Goal: Task Accomplishment & Management: Use online tool/utility

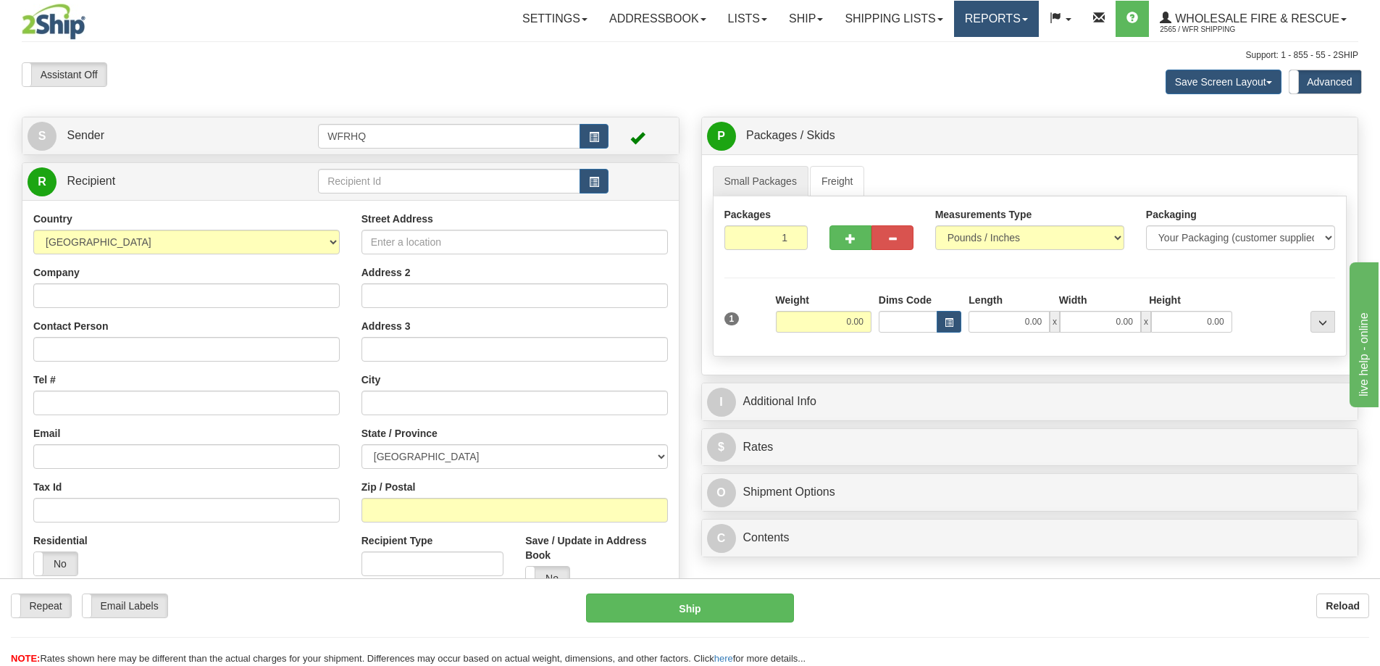
click at [1000, 23] on link "Reports" at bounding box center [996, 19] width 85 height 36
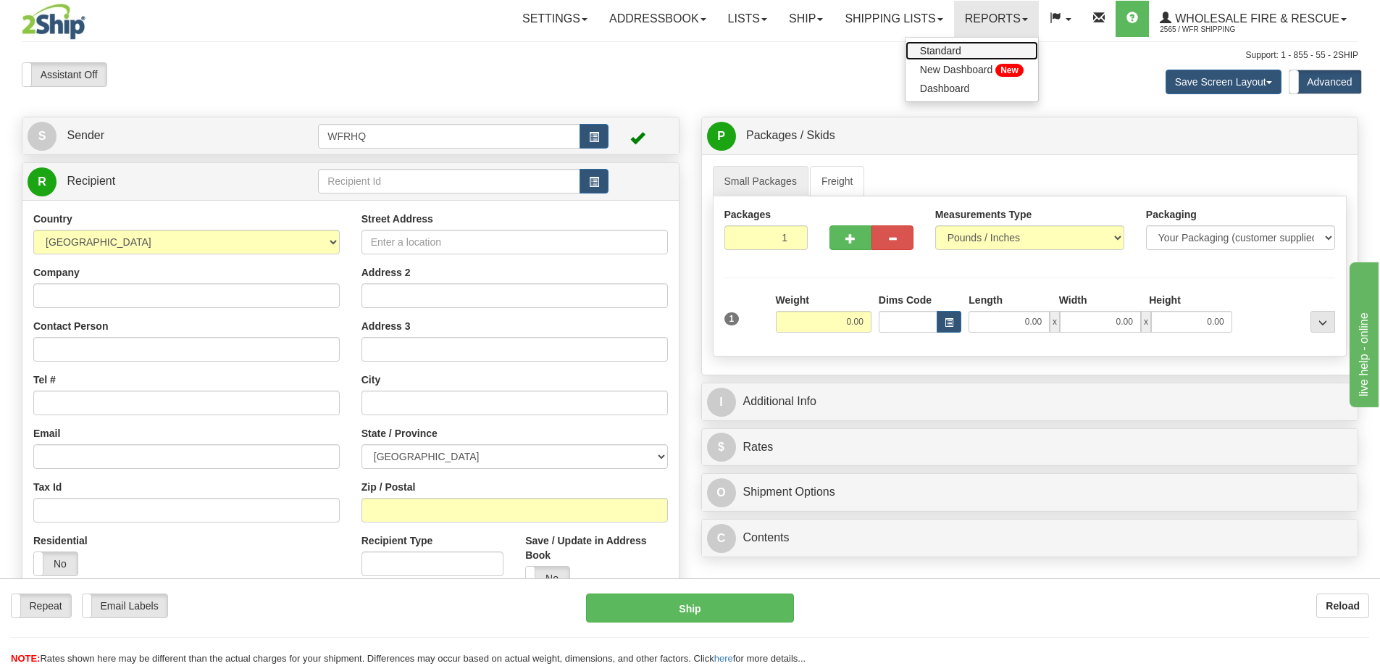
click at [930, 47] on span "Standard" at bounding box center [940, 51] width 41 height 12
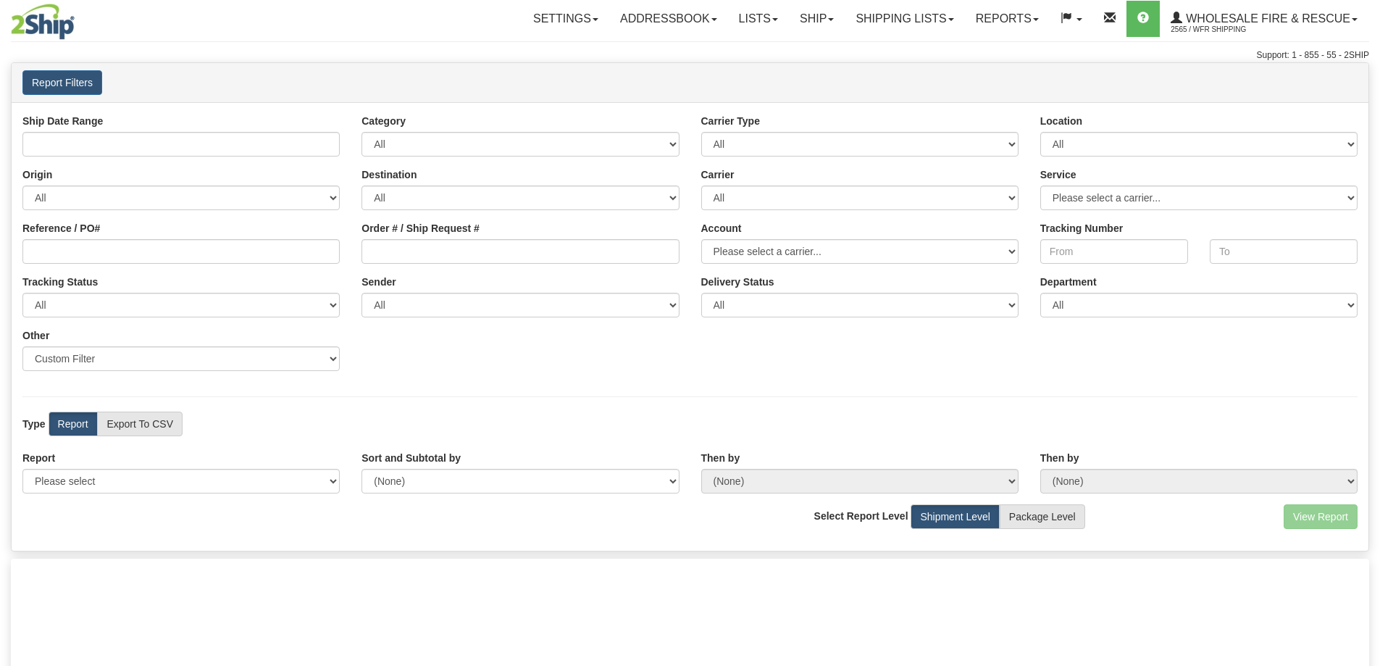
type input "[DATE] And [DATE]"
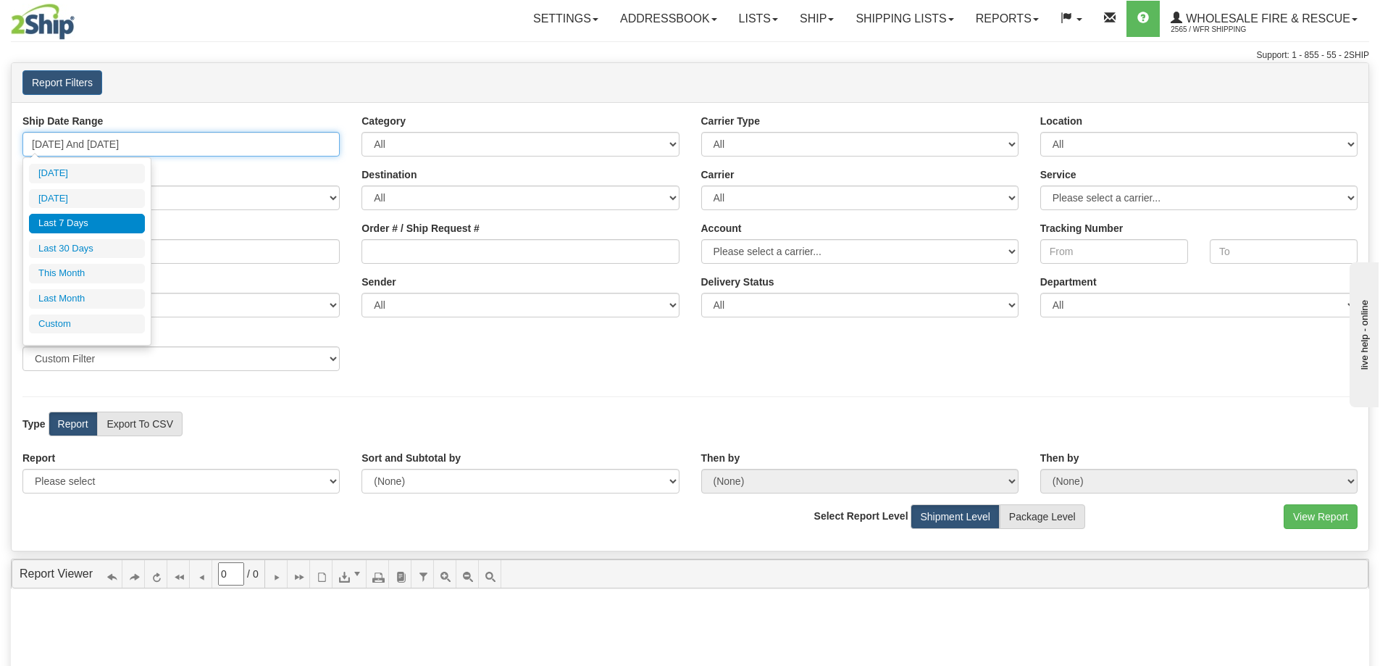
click at [105, 146] on input "[DATE] And [DATE]" at bounding box center [180, 144] width 317 height 25
click at [91, 325] on li "Custom" at bounding box center [87, 324] width 116 height 20
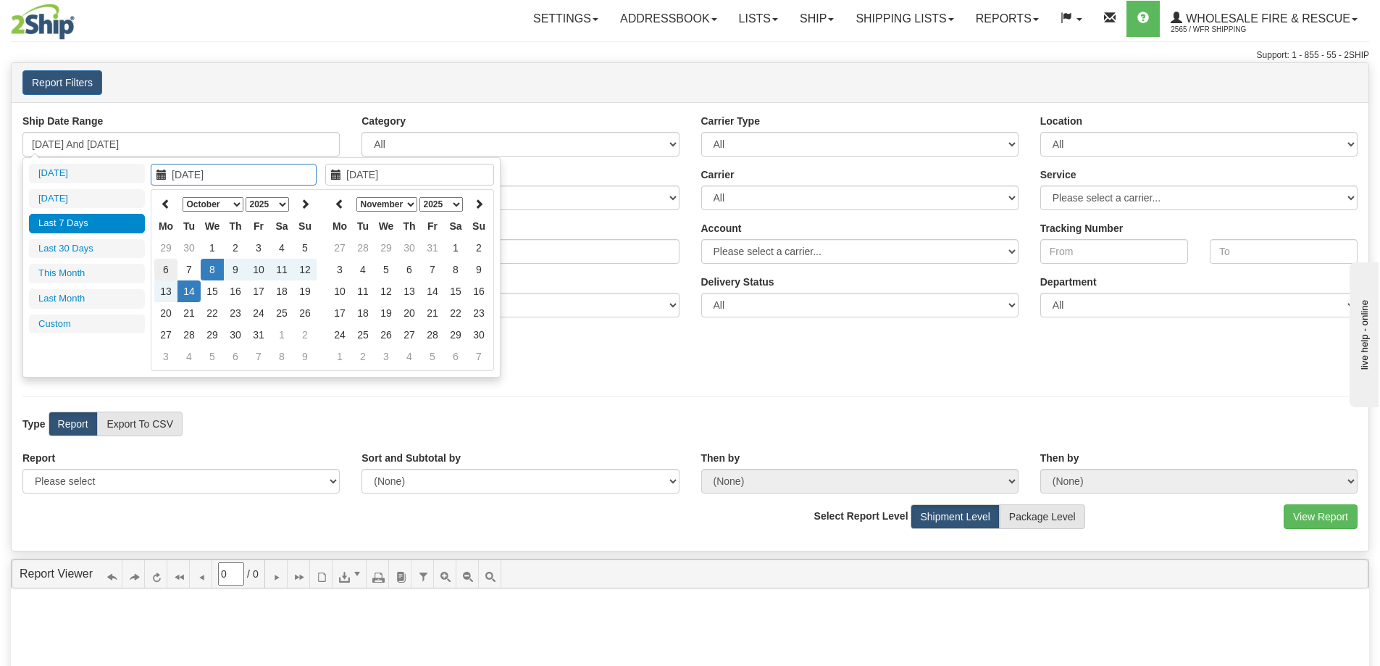
type input "[DATE]"
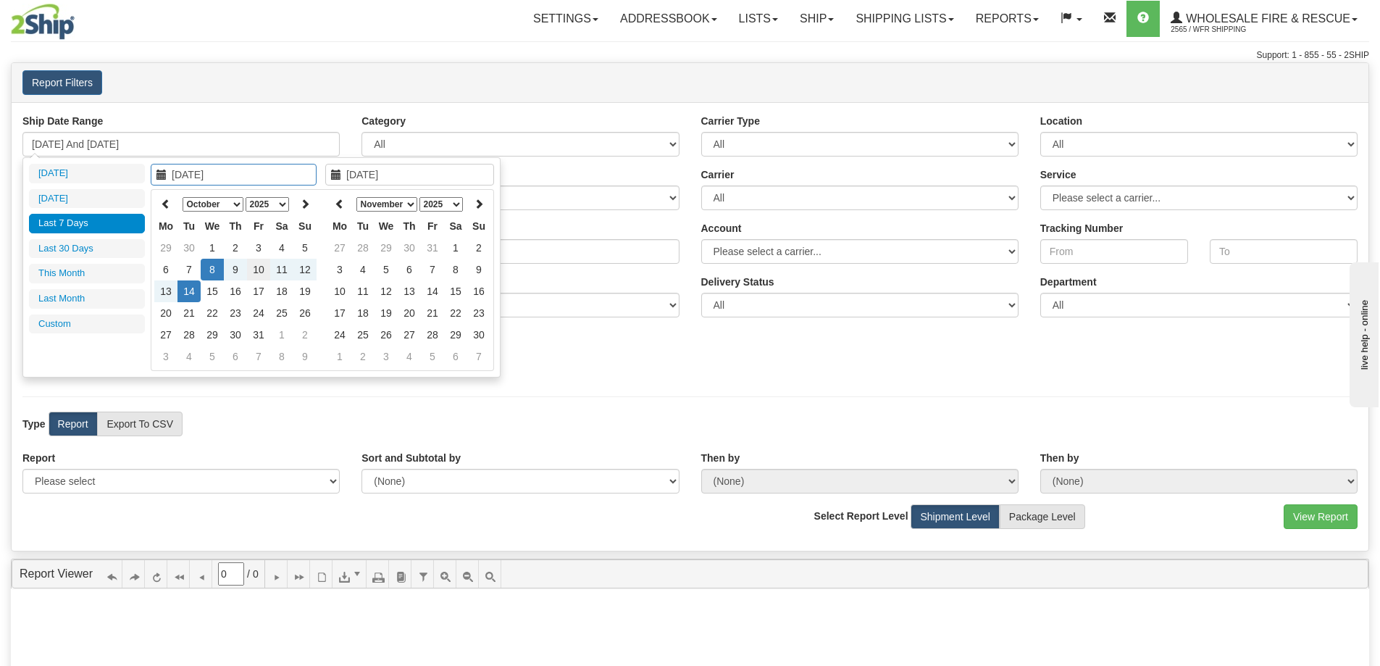
click at [255, 269] on td "10" at bounding box center [258, 270] width 23 height 22
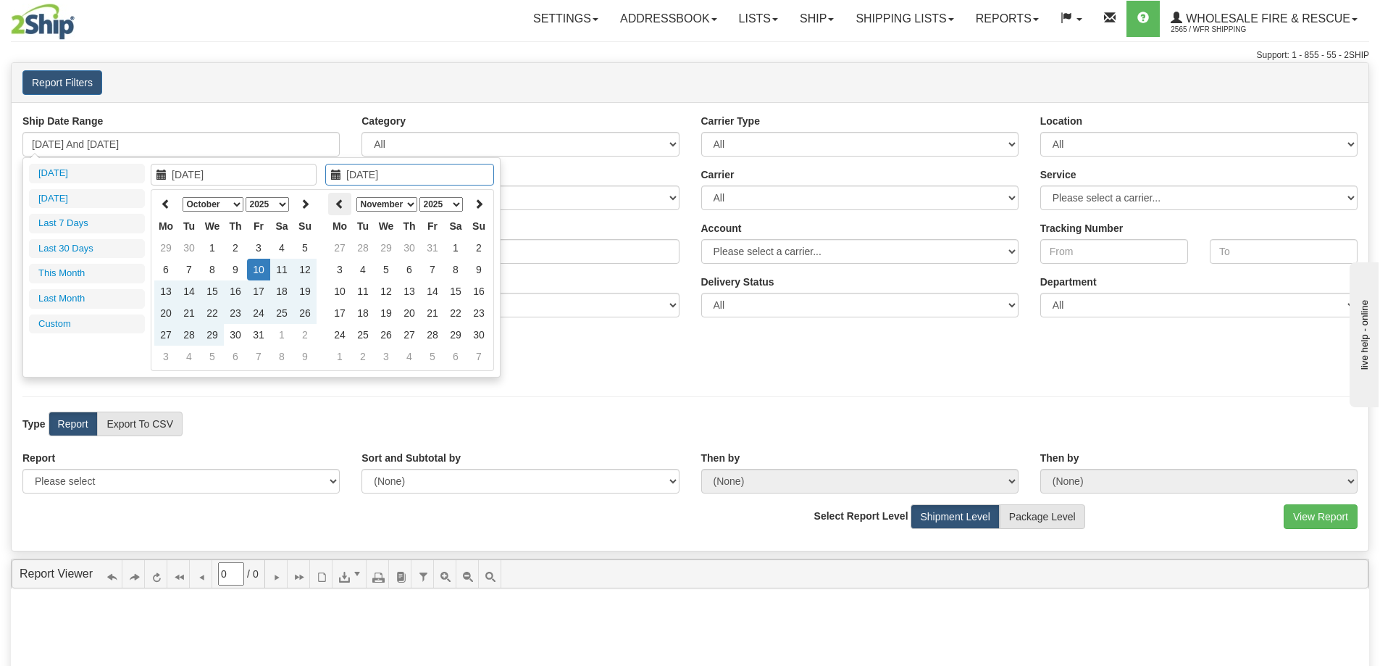
click at [340, 203] on icon at bounding box center [340, 204] width 10 height 10
type input "[DATE]"
click at [442, 270] on td "10" at bounding box center [432, 270] width 23 height 22
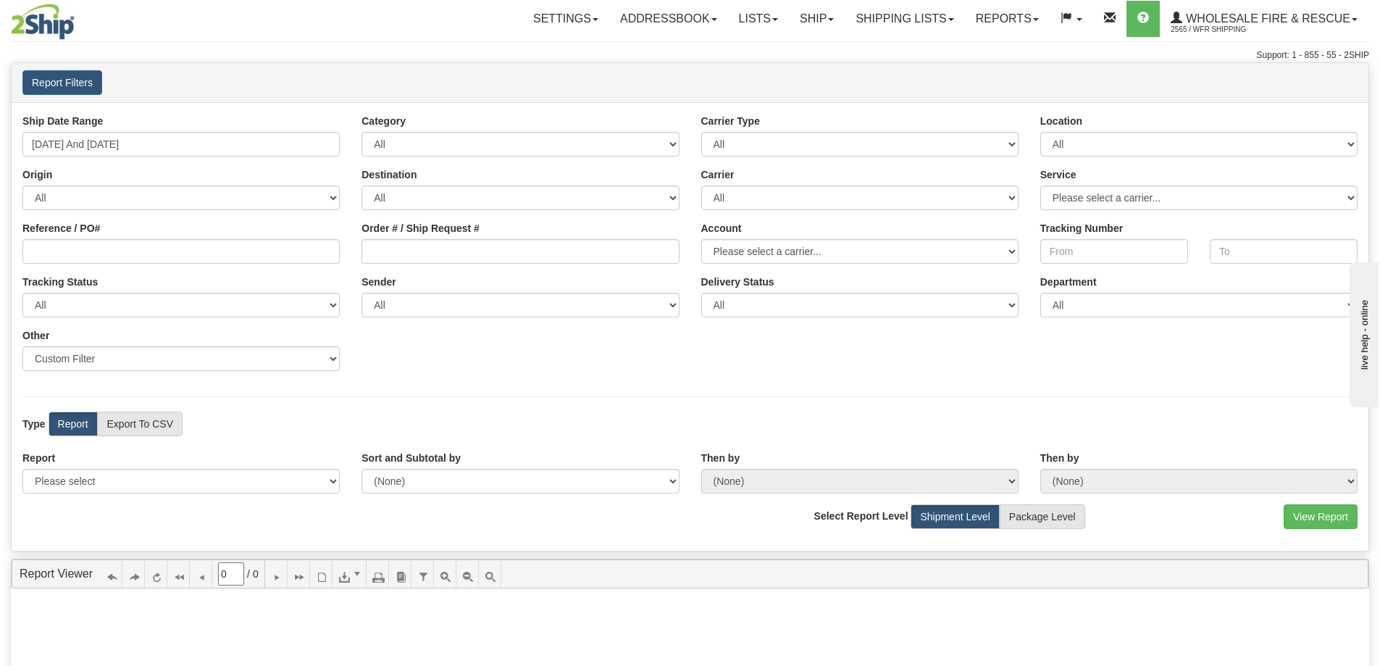
type input "[DATE] And [DATE]"
click at [114, 484] on select "Please select 1 Line Shipment Report Address Detail Basic Shipment Overview Can…" at bounding box center [180, 481] width 317 height 25
select select "Users\Full Reference Detail.trdx"
click at [22, 469] on select "Please select 1 Line Shipment Report Address Detail Basic Shipment Overview Can…" at bounding box center [180, 481] width 317 height 25
click at [1327, 517] on button "View Report" at bounding box center [1321, 516] width 74 height 25
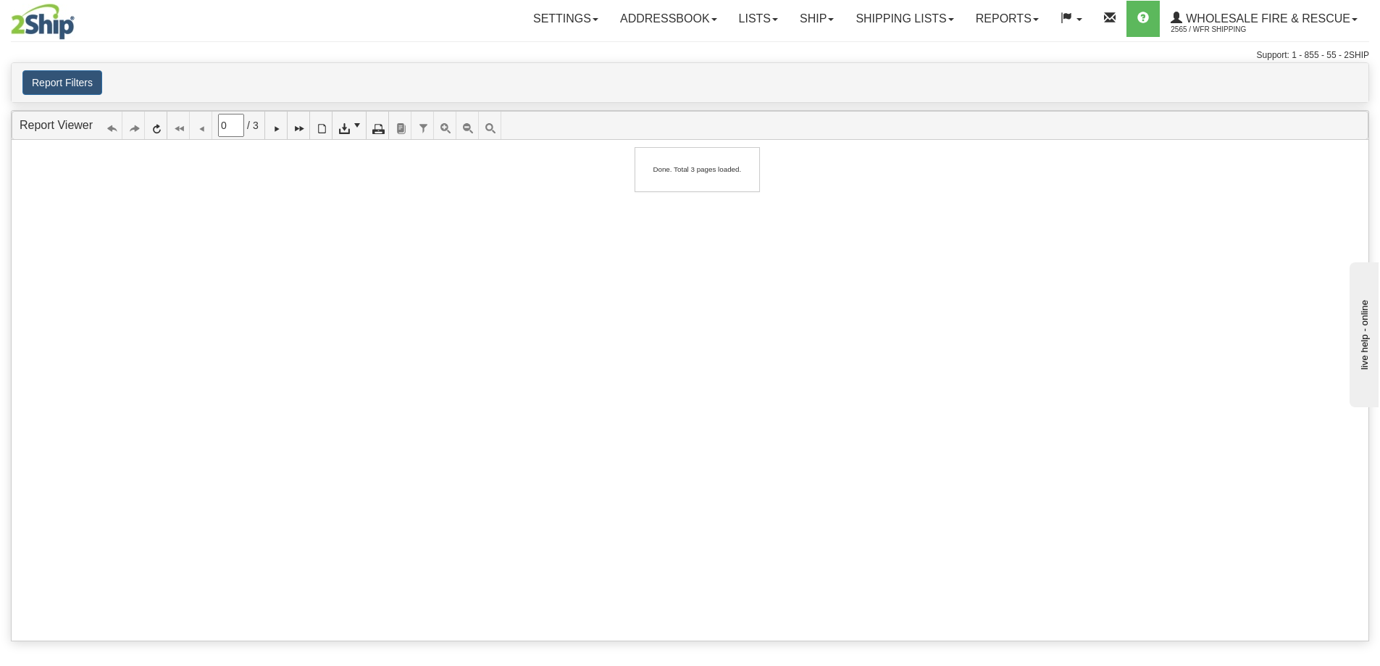
type input "1"
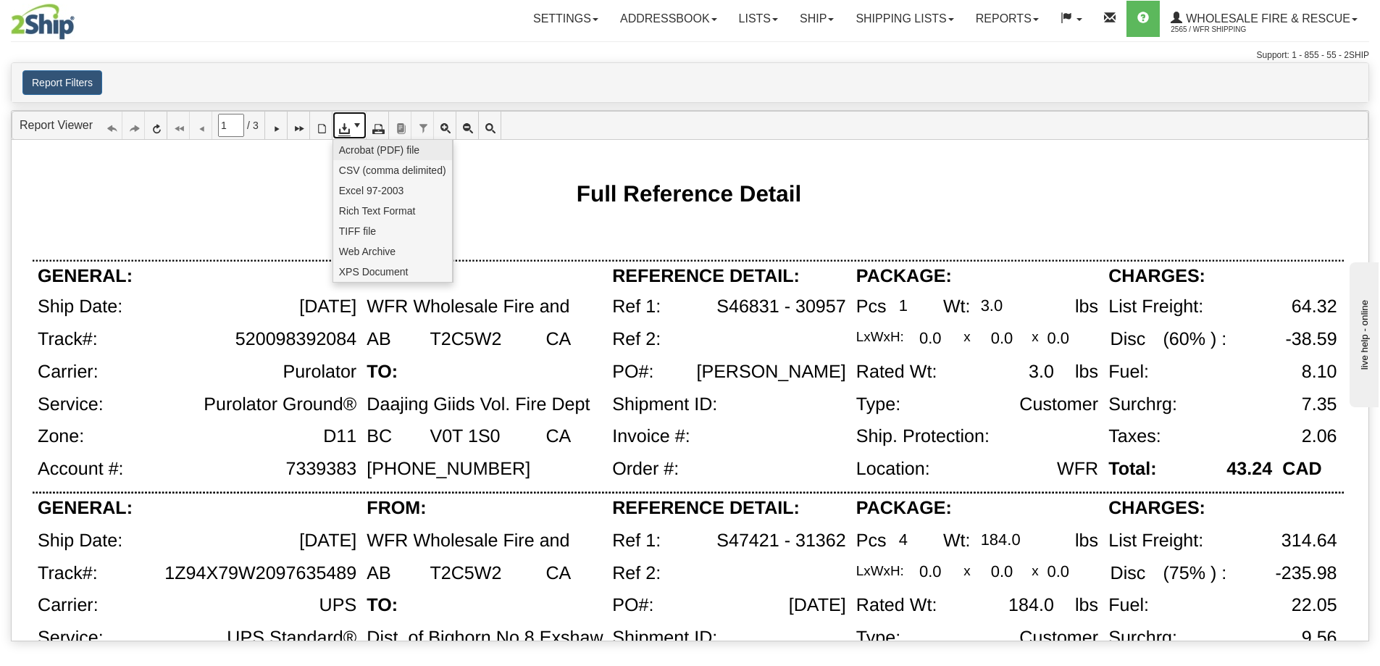
drag, startPoint x: 351, startPoint y: 123, endPoint x: 351, endPoint y: 150, distance: 26.8
click at [349, 124] on icon at bounding box center [343, 125] width 10 height 10
click at [359, 172] on span "CSV (comma delimited)" at bounding box center [392, 170] width 107 height 14
